Goal: Check status: Check status

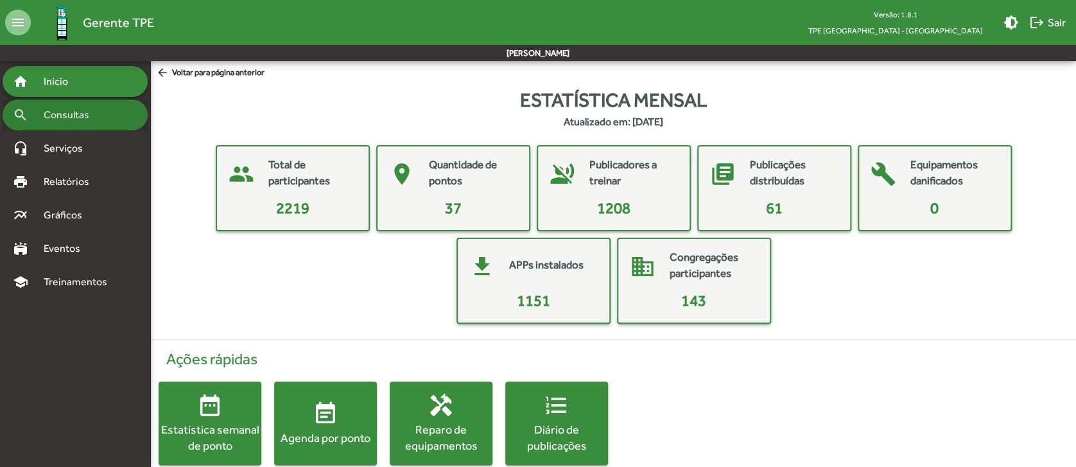
click at [72, 121] on span "Consultas" at bounding box center [71, 114] width 70 height 15
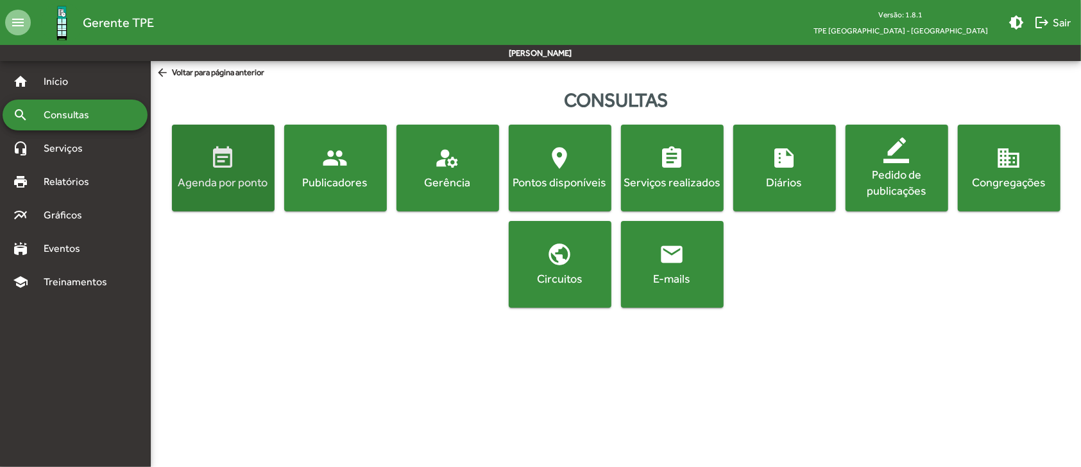
click at [257, 153] on span "event_note Agenda por ponto" at bounding box center [224, 167] width 98 height 45
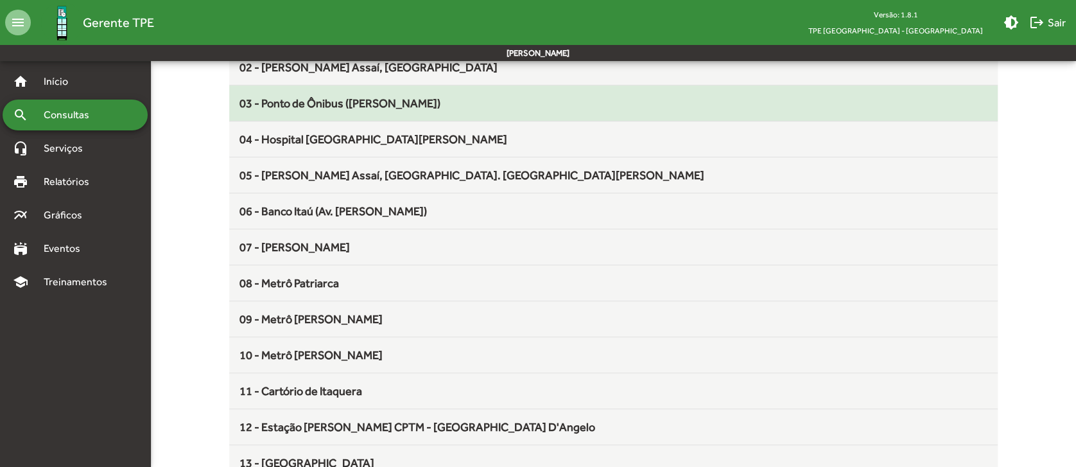
scroll to position [246, 0]
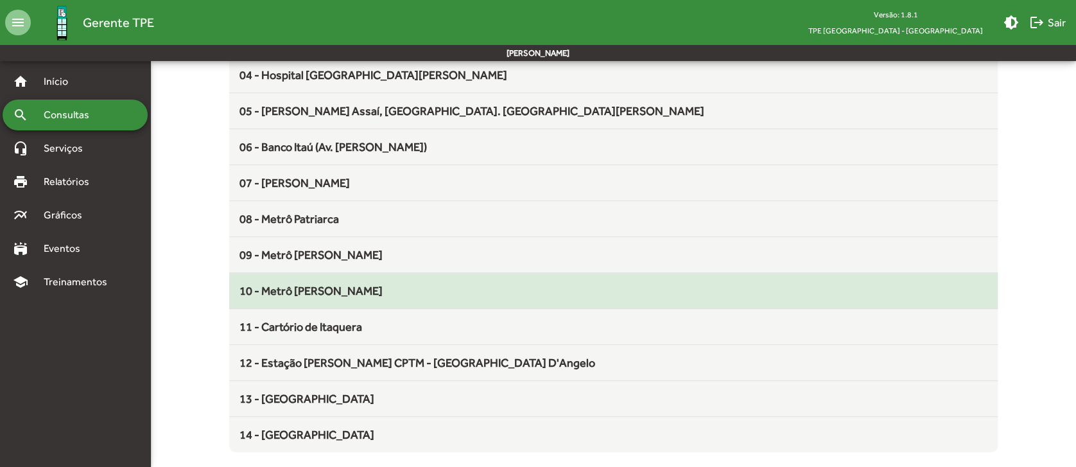
click at [354, 291] on div "10 - Metrô [PERSON_NAME]" at bounding box center [613, 290] width 748 height 17
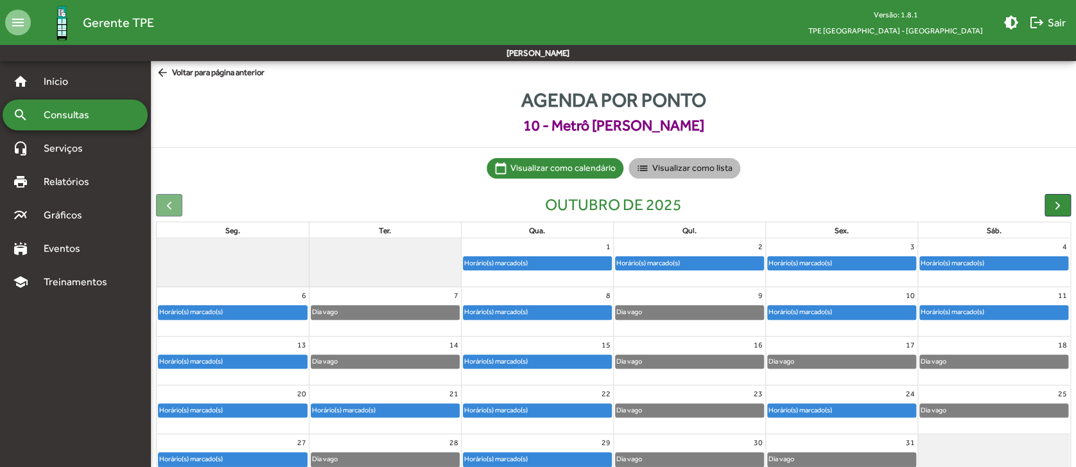
click at [709, 167] on mat-chip "list Visualizar como lista" at bounding box center [684, 168] width 112 height 21
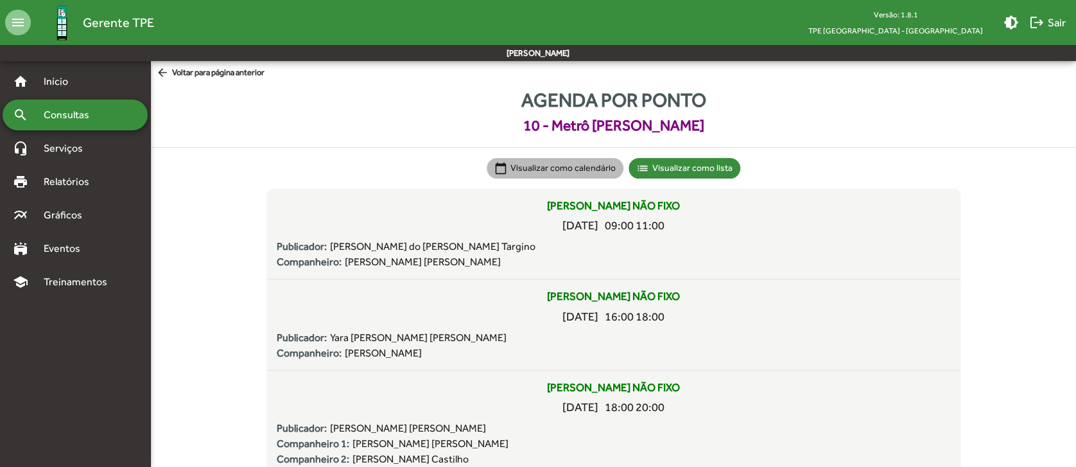
click at [596, 164] on mat-chip "calendar_today Visualizar como calendário" at bounding box center [554, 168] width 137 height 21
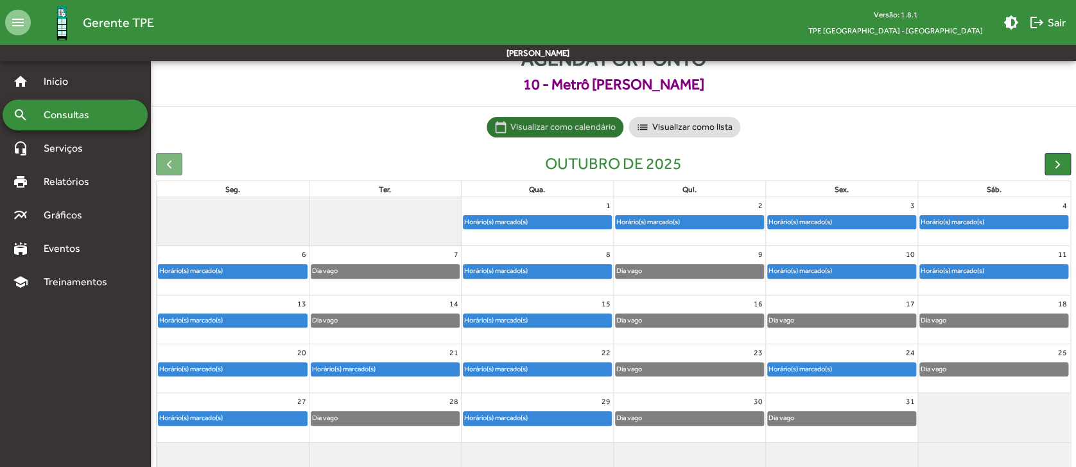
scroll to position [64, 0]
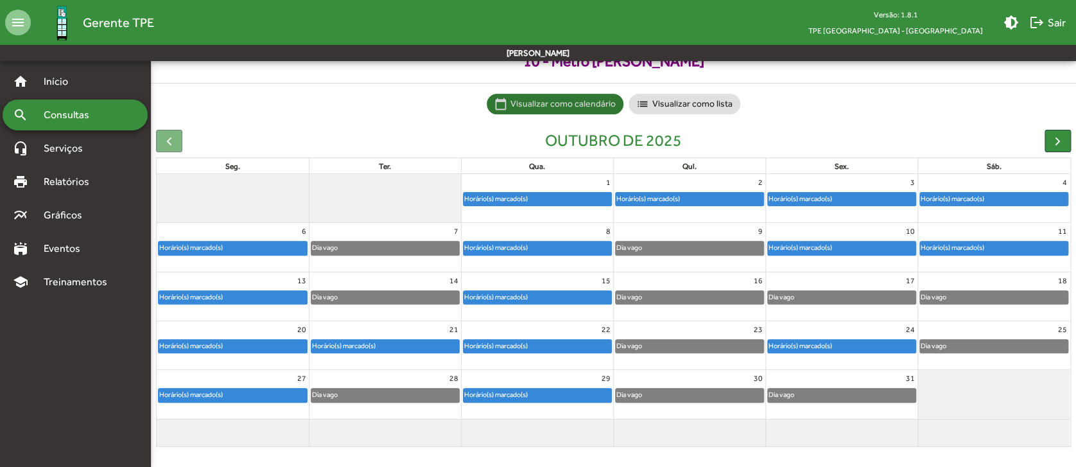
click at [560, 189] on div "1" at bounding box center [536, 182] width 151 height 17
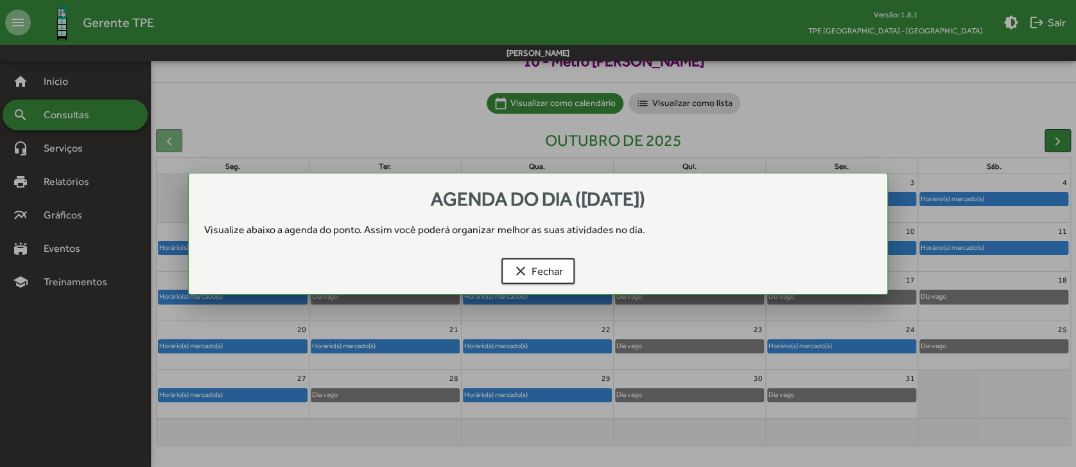
scroll to position [0, 0]
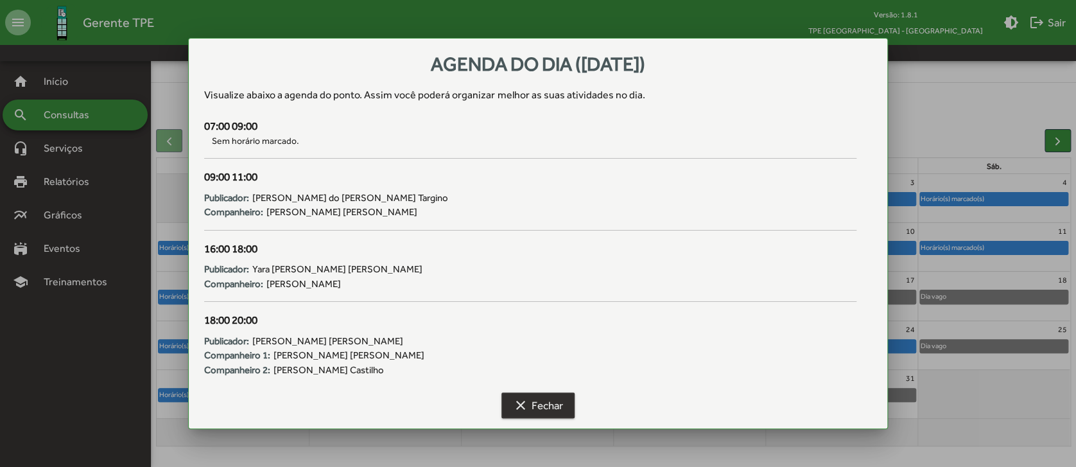
click at [519, 402] on mat-icon "clear" at bounding box center [520, 404] width 15 height 15
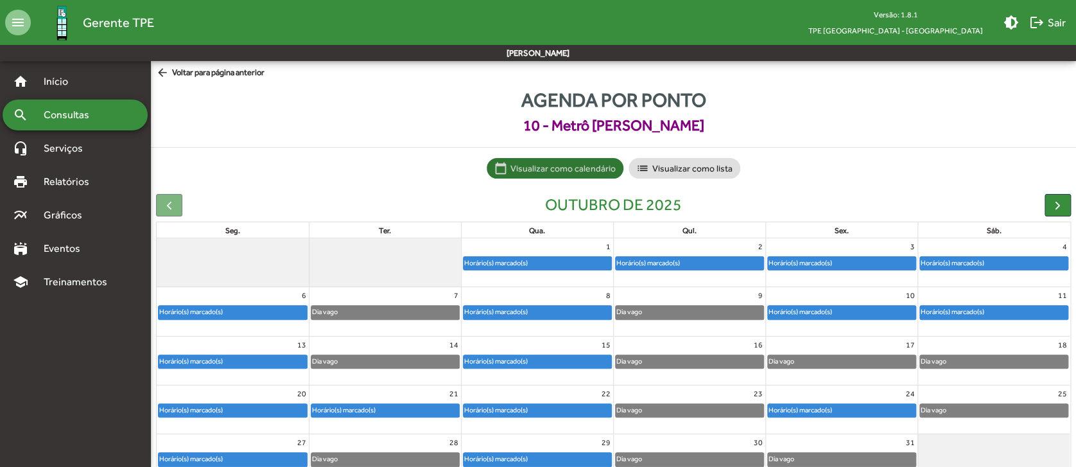
scroll to position [64, 0]
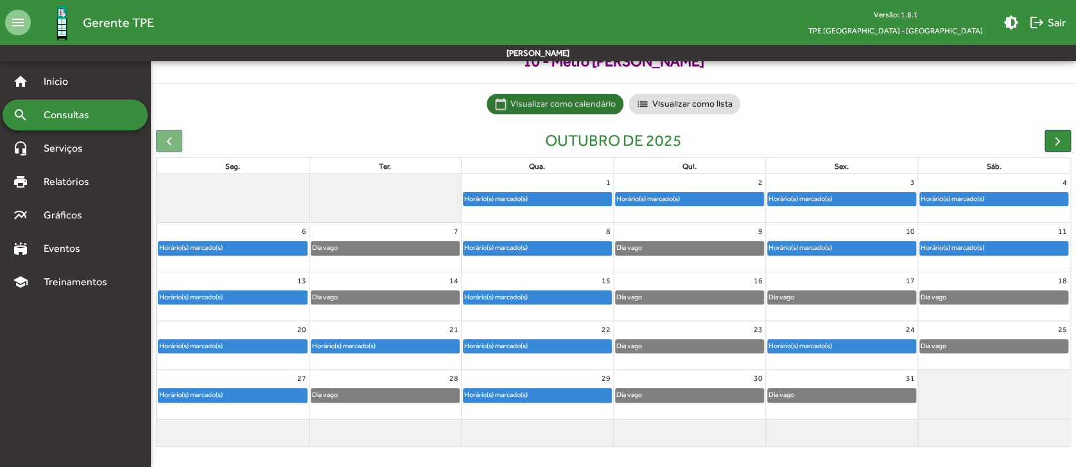
click at [877, 202] on div "Horário(s) marcado(s)" at bounding box center [842, 199] width 148 height 13
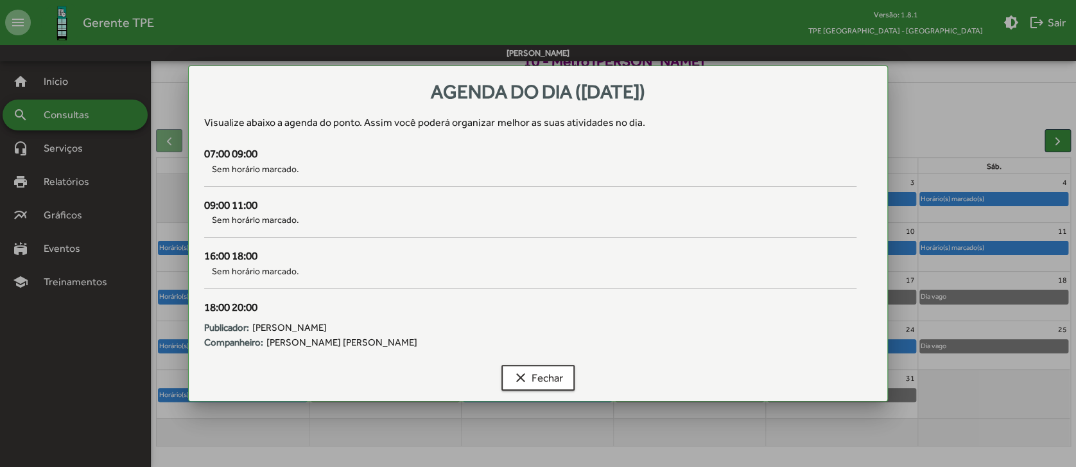
click at [949, 162] on div at bounding box center [538, 233] width 1076 height 467
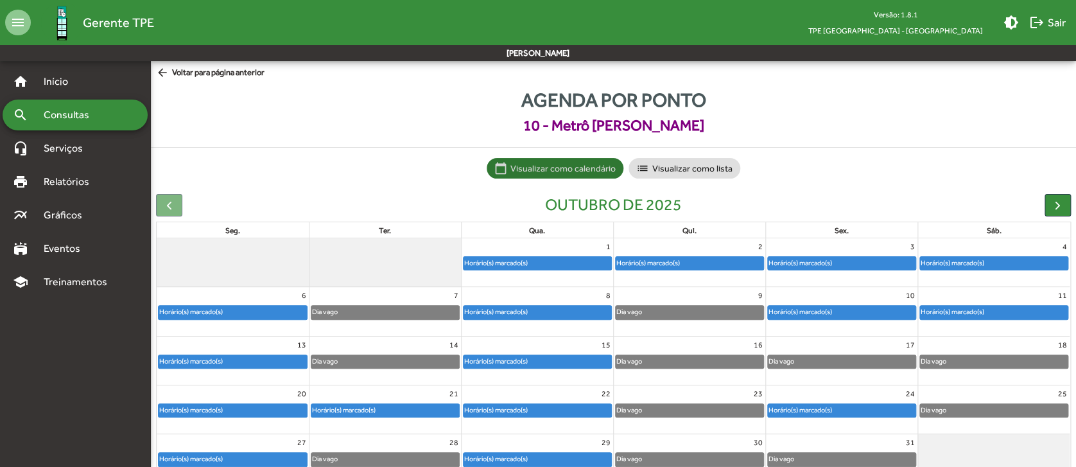
scroll to position [64, 0]
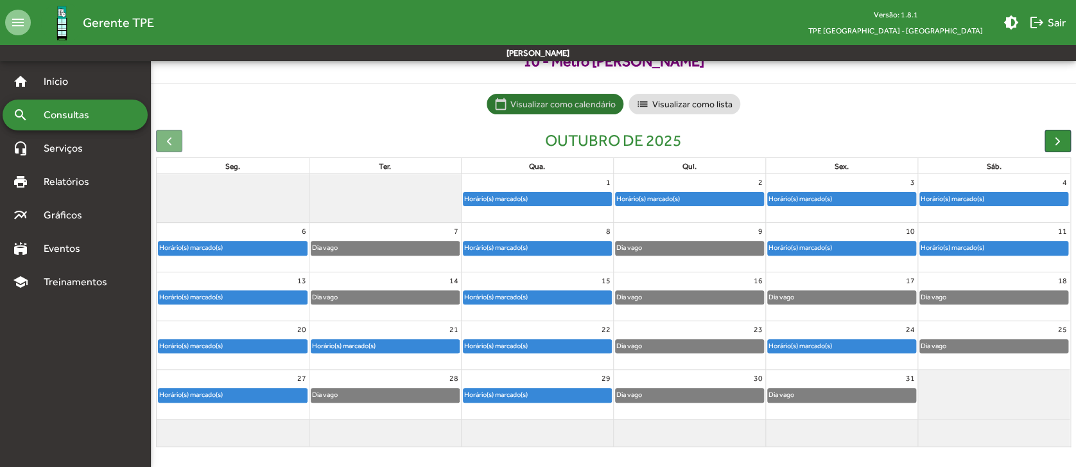
click at [896, 247] on div "Horário(s) marcado(s)" at bounding box center [842, 247] width 148 height 13
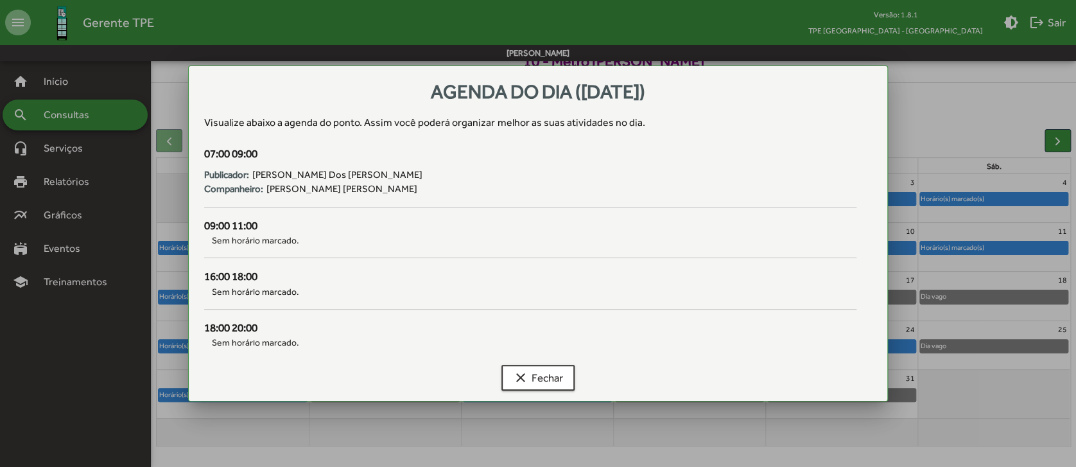
scroll to position [0, 0]
click at [959, 135] on div at bounding box center [538, 233] width 1076 height 467
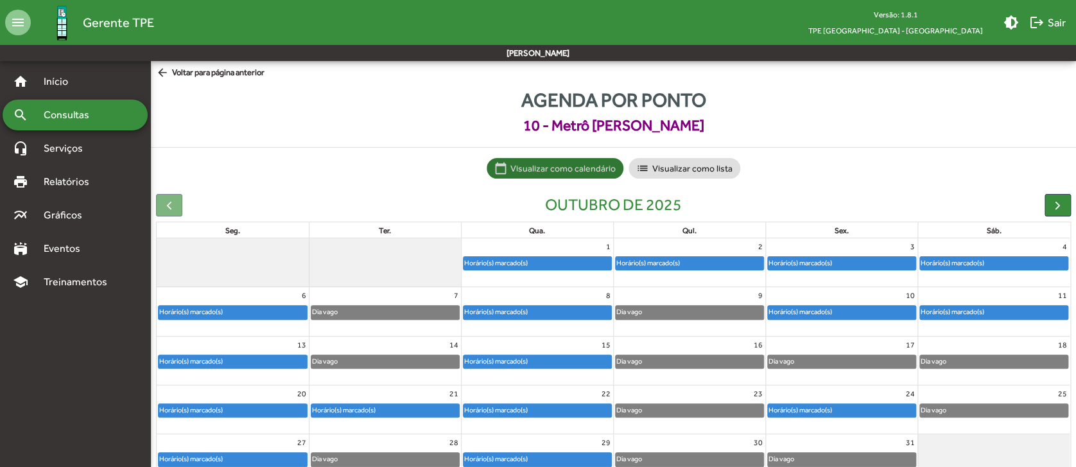
scroll to position [64, 0]
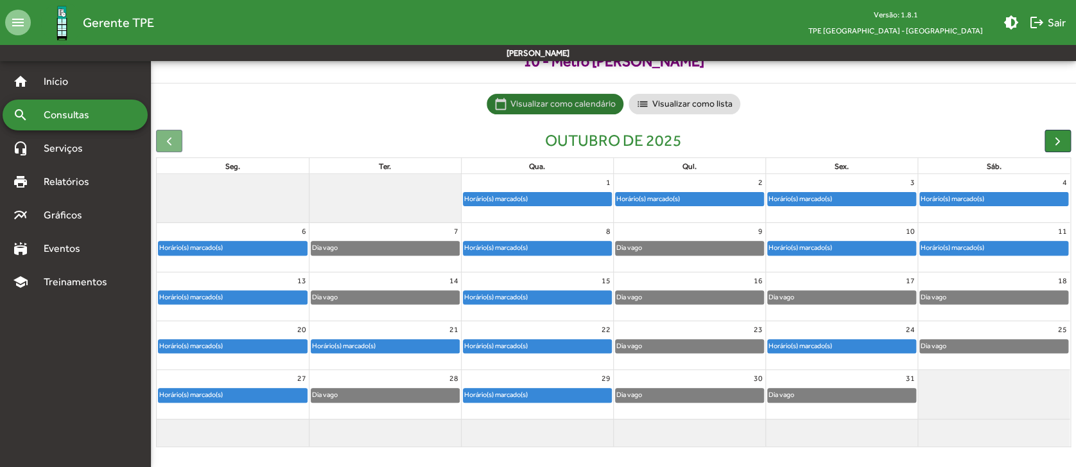
click at [861, 346] on div "Horário(s) marcado(s)" at bounding box center [842, 345] width 148 height 13
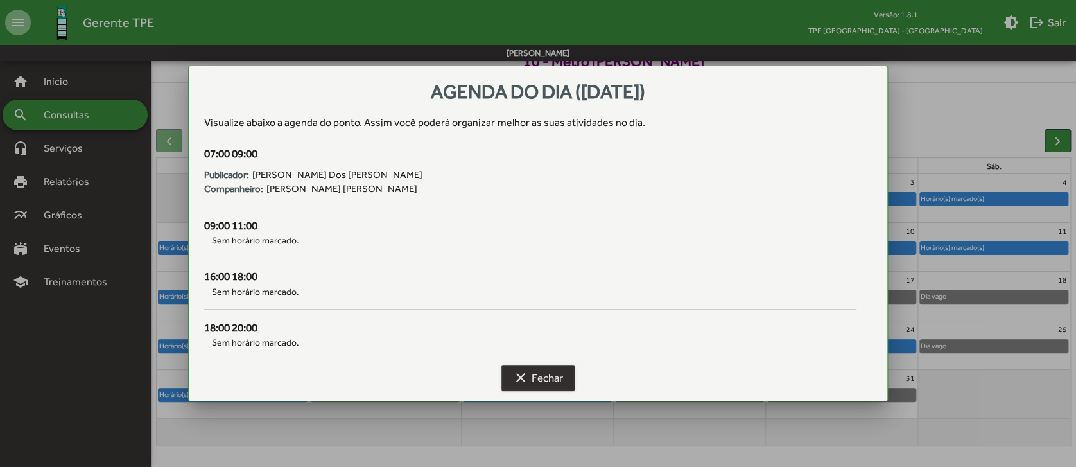
click at [554, 375] on span "clear Fechar" at bounding box center [538, 377] width 50 height 23
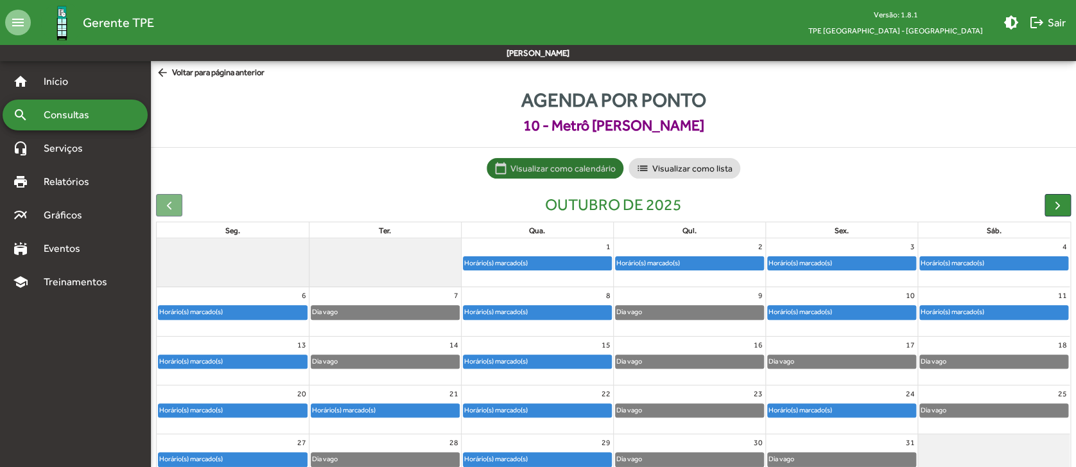
scroll to position [64, 0]
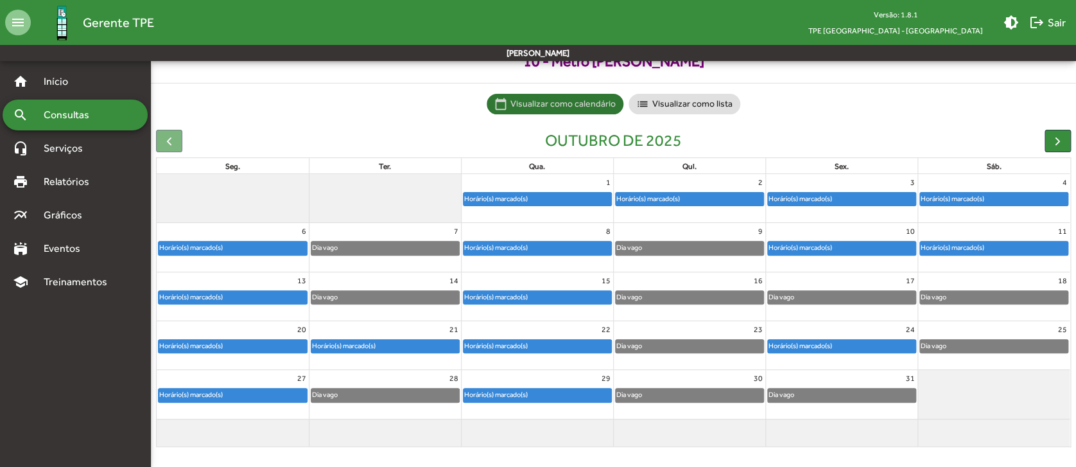
click at [994, 198] on div "Horário(s) marcado(s)" at bounding box center [994, 199] width 148 height 13
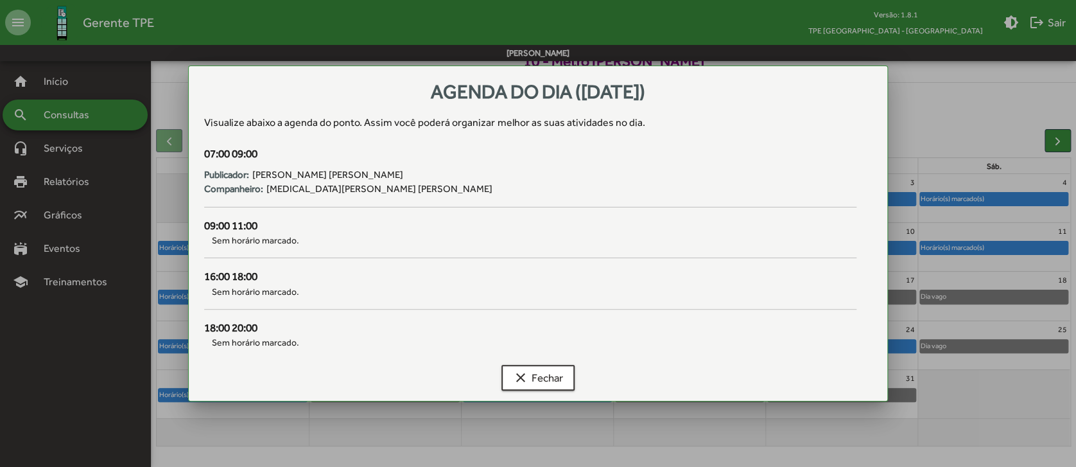
click at [989, 142] on div at bounding box center [538, 233] width 1076 height 467
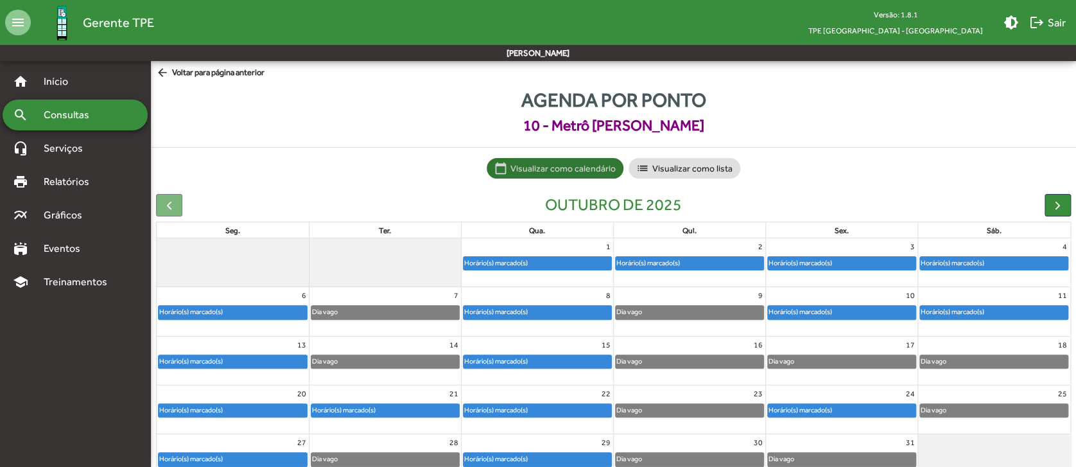
scroll to position [64, 0]
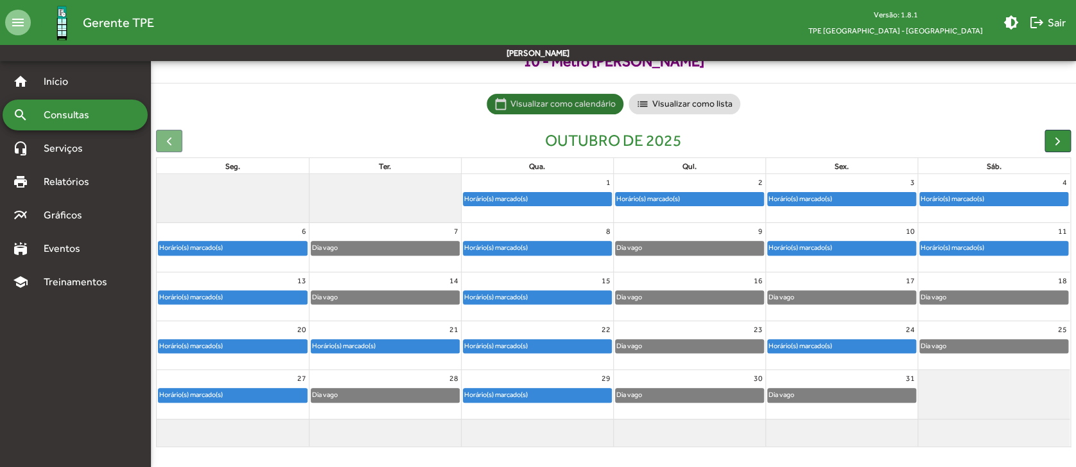
click at [986, 253] on div "Horário(s) marcado(s)" at bounding box center [994, 247] width 148 height 13
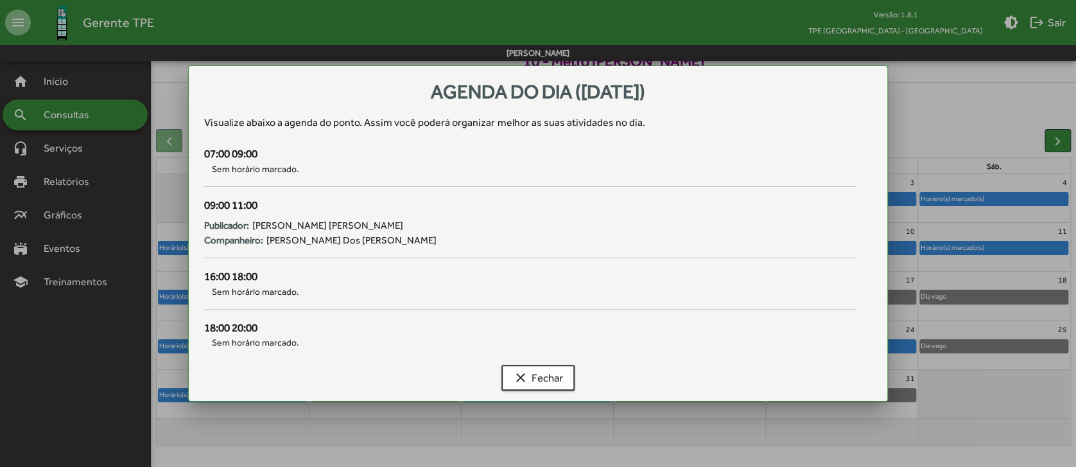
click at [998, 103] on div at bounding box center [538, 233] width 1076 height 467
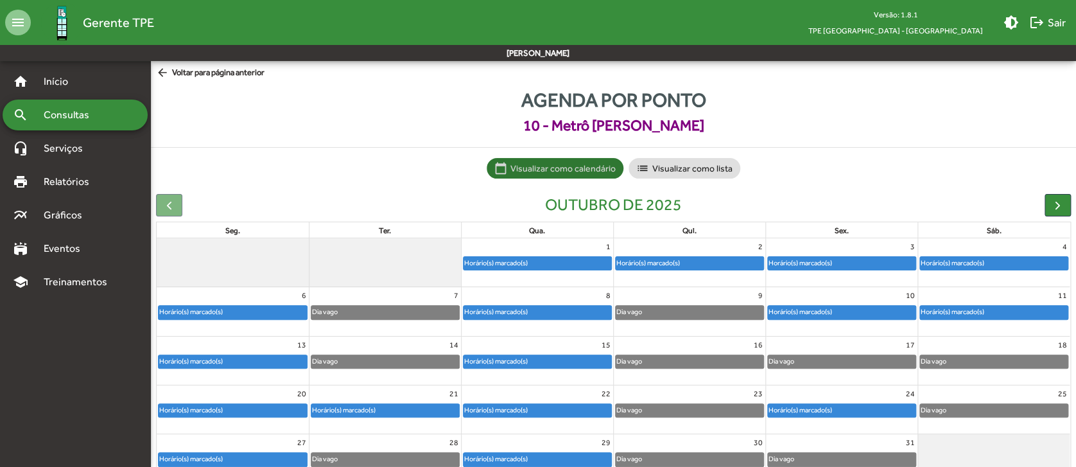
scroll to position [64, 0]
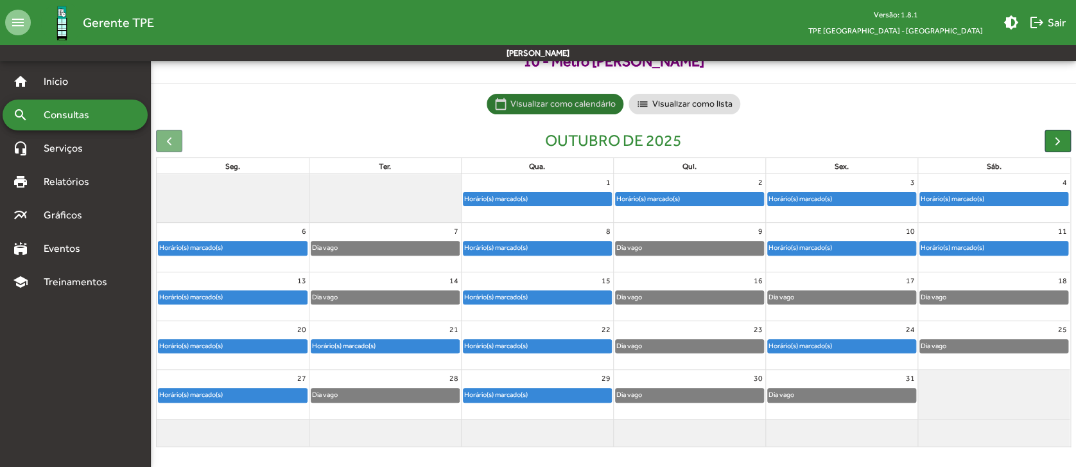
click at [244, 246] on div "Horário(s) marcado(s)" at bounding box center [233, 247] width 148 height 13
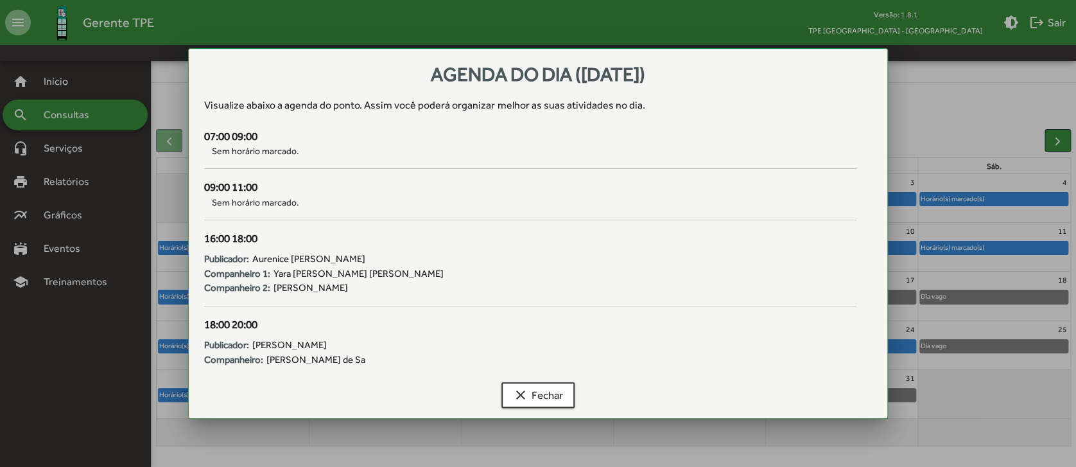
scroll to position [0, 0]
click at [522, 386] on span "clear Fechar" at bounding box center [538, 394] width 50 height 23
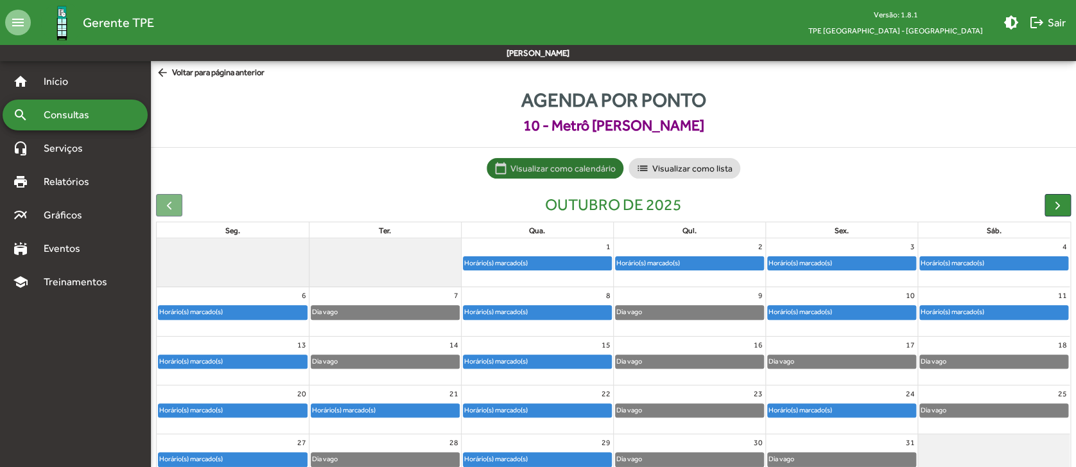
scroll to position [64, 0]
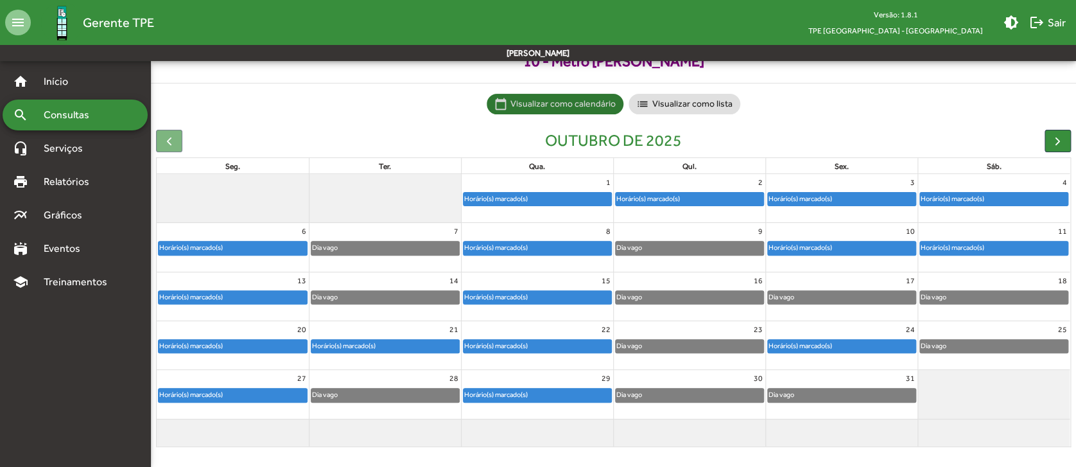
click at [305, 298] on link "Horário(s) marcado(s)" at bounding box center [233, 297] width 150 height 14
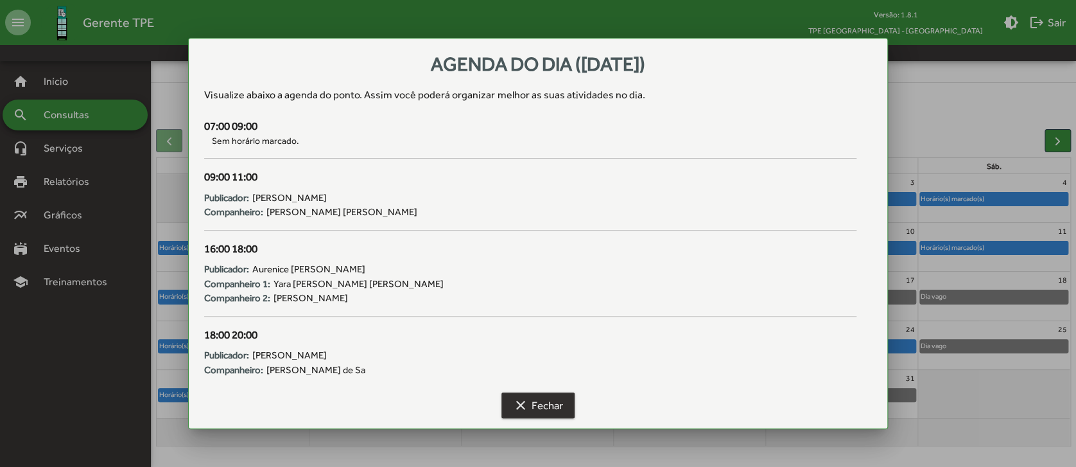
click at [554, 409] on span "clear Fechar" at bounding box center [538, 404] width 50 height 23
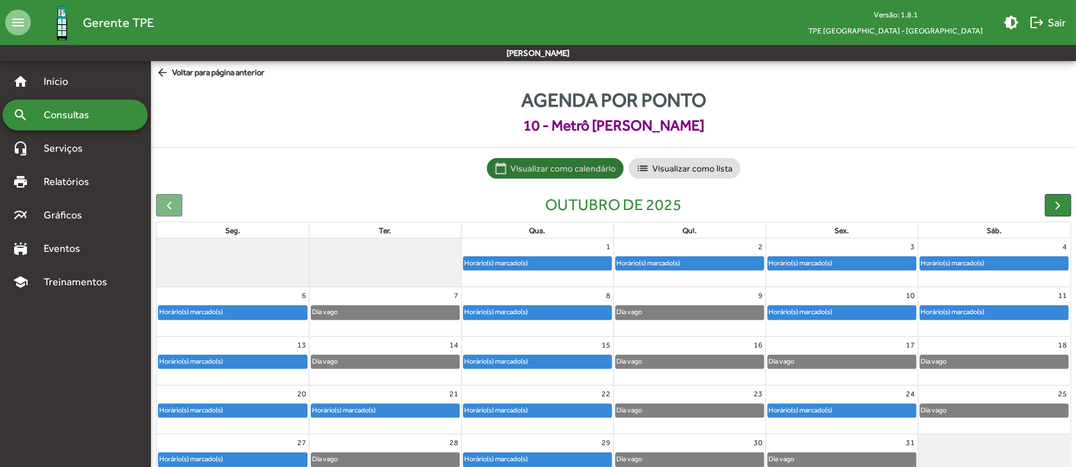
scroll to position [64, 0]
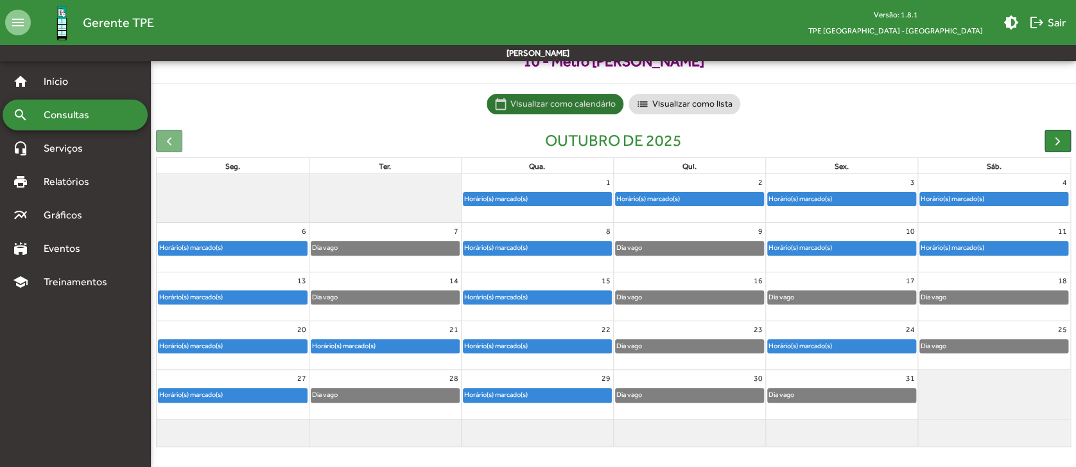
click at [257, 346] on div "Horário(s) marcado(s)" at bounding box center [233, 345] width 148 height 13
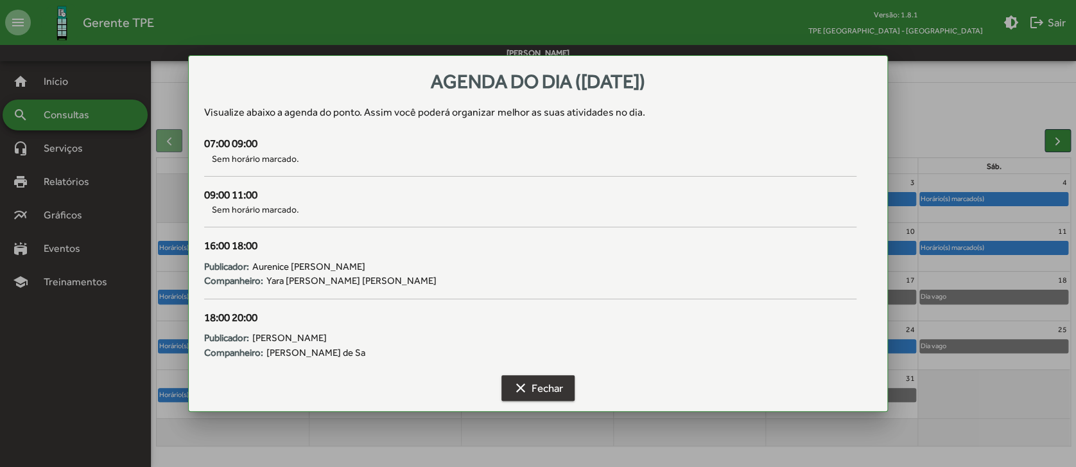
click at [534, 393] on span "clear Fechar" at bounding box center [538, 387] width 50 height 23
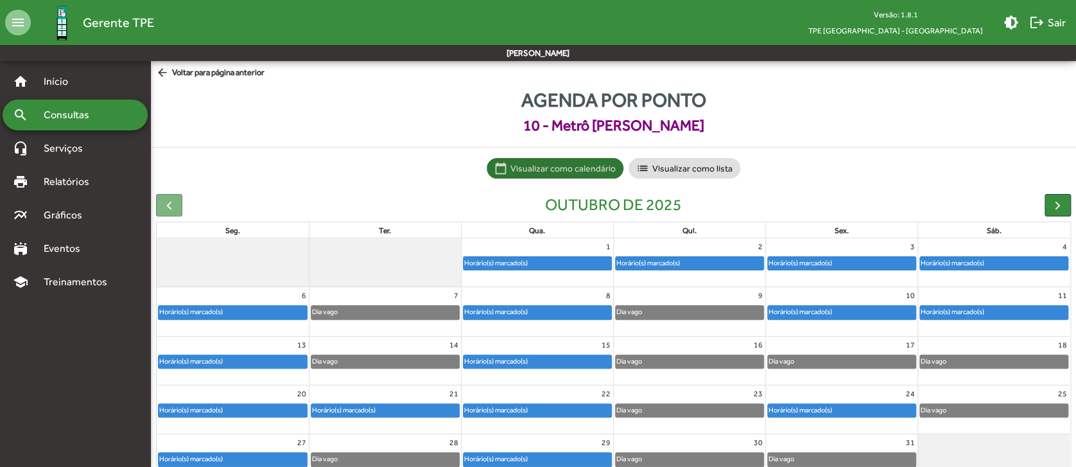
scroll to position [64, 0]
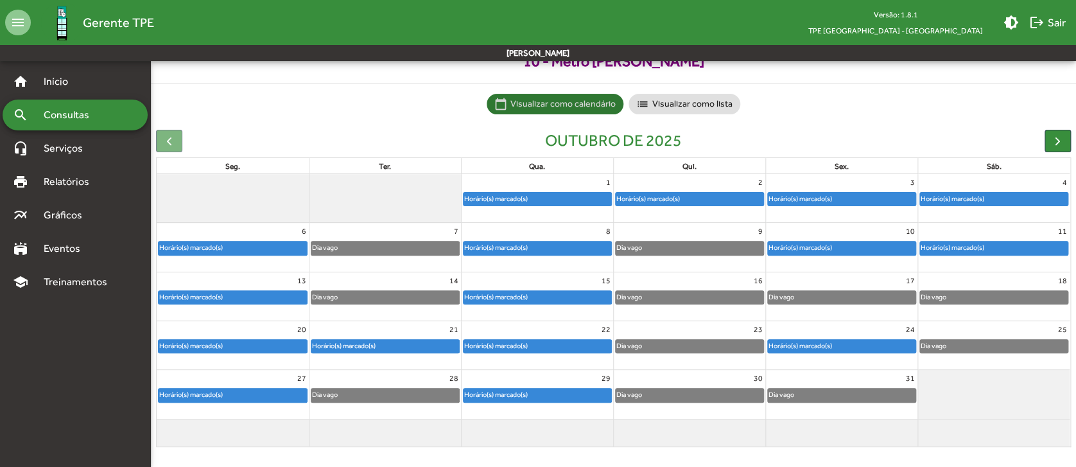
click at [280, 390] on div "Horário(s) marcado(s)" at bounding box center [233, 394] width 148 height 13
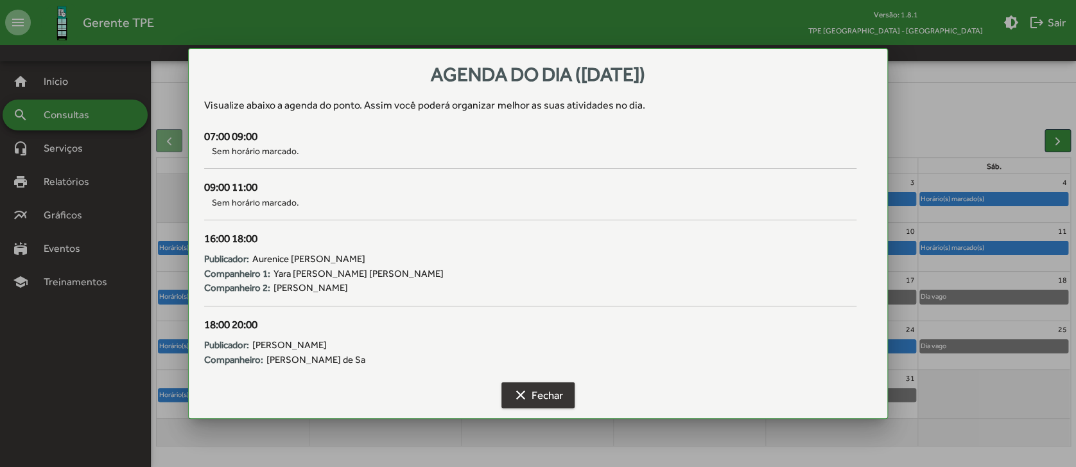
click at [531, 392] on span "clear Fechar" at bounding box center [538, 394] width 50 height 23
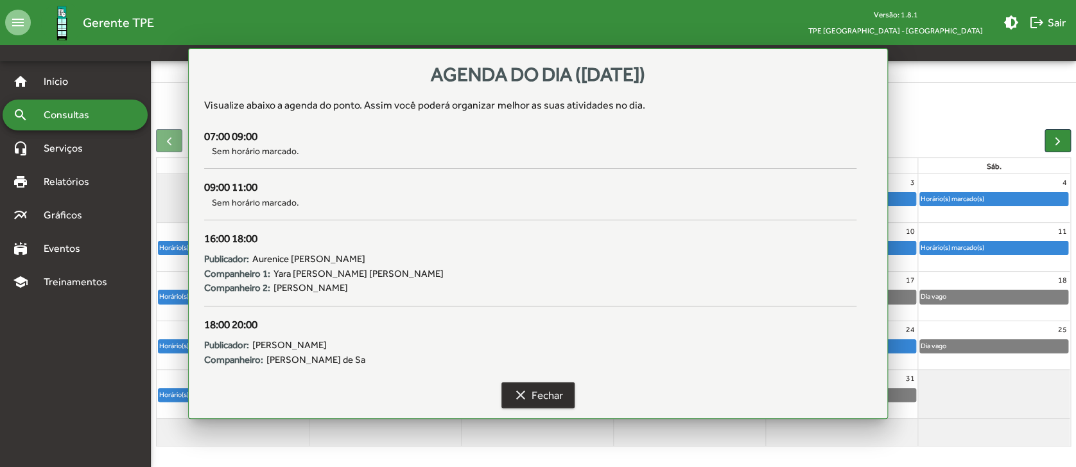
scroll to position [64, 0]
